Goal: Find specific page/section: Find specific page/section

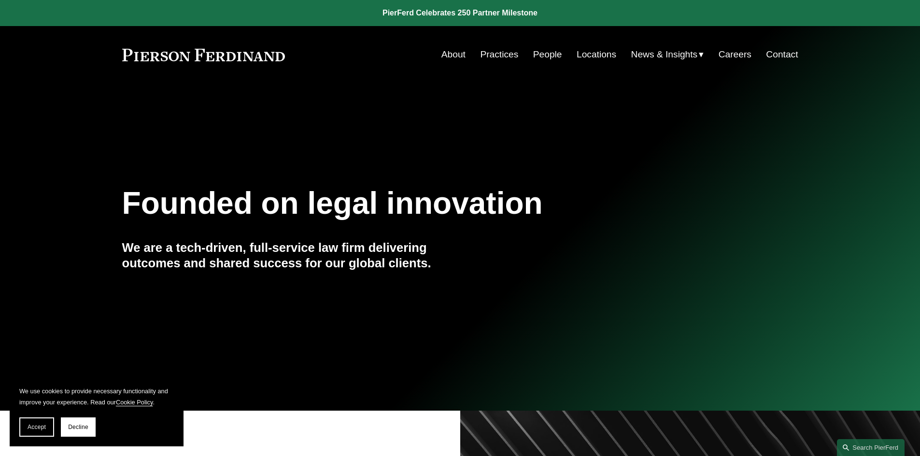
click at [548, 55] on link "People" at bounding box center [547, 54] width 29 height 18
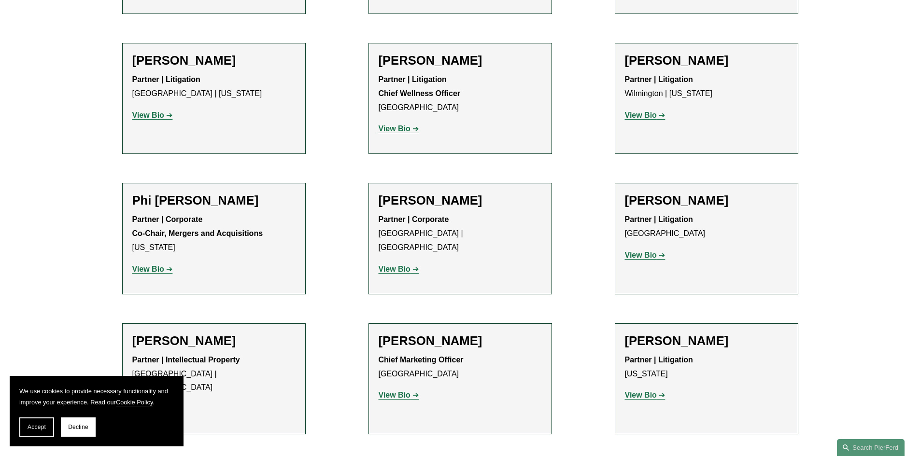
scroll to position [7869, 0]
